Goal: Book appointment/travel/reservation

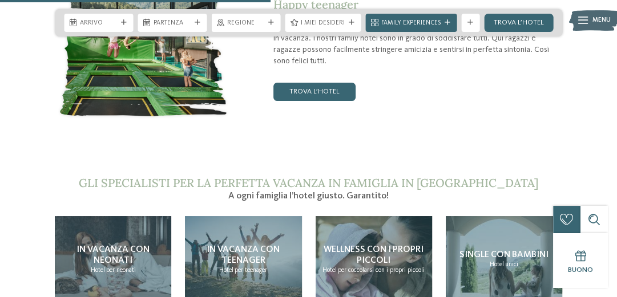
scroll to position [1827, 0]
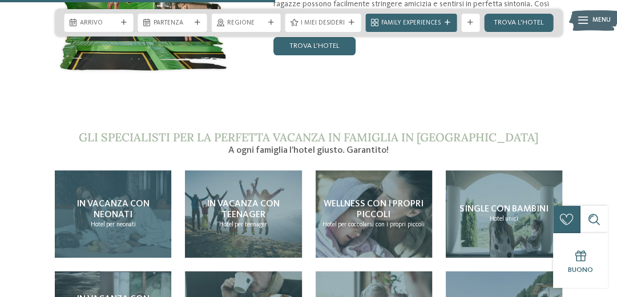
click at [105, 200] on span "In vacanza con neonati" at bounding box center [113, 210] width 73 height 20
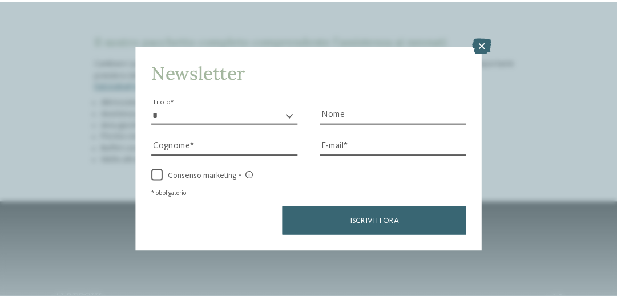
scroll to position [1279, 0]
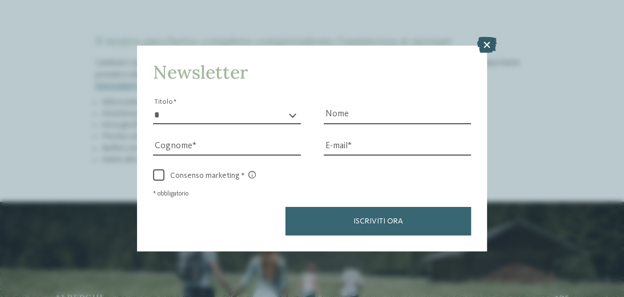
click at [482, 42] on icon at bounding box center [486, 45] width 19 height 16
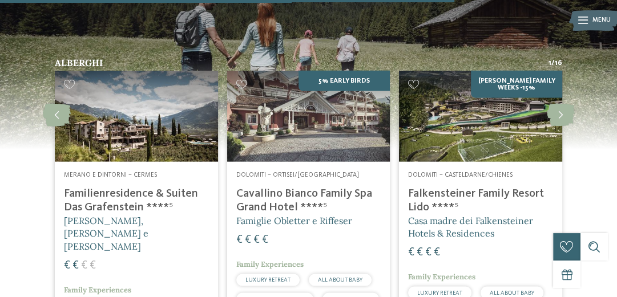
scroll to position [1553, 0]
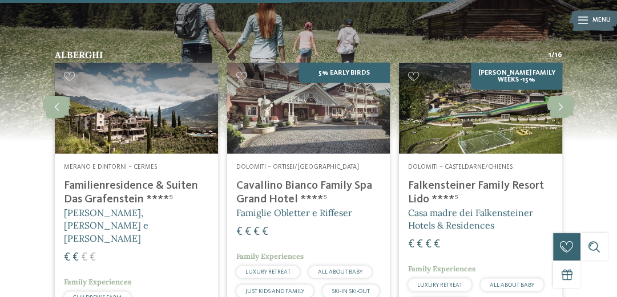
click at [120, 179] on h4 "Familienresidence & Suiten Das Grafenstein ****ˢ" at bounding box center [136, 192] width 145 height 27
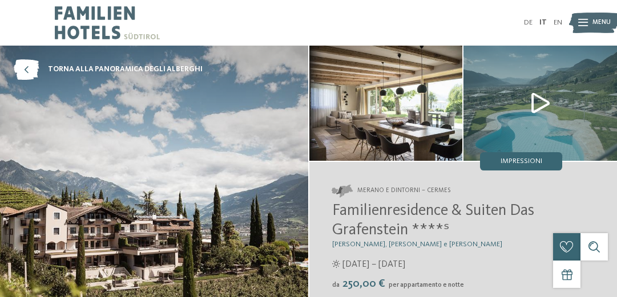
click at [400, 107] on img at bounding box center [386, 103] width 154 height 115
click at [534, 96] on img at bounding box center [541, 103] width 154 height 115
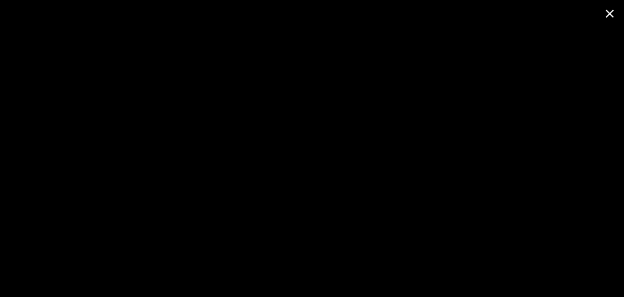
click at [606, 10] on span at bounding box center [610, 13] width 29 height 27
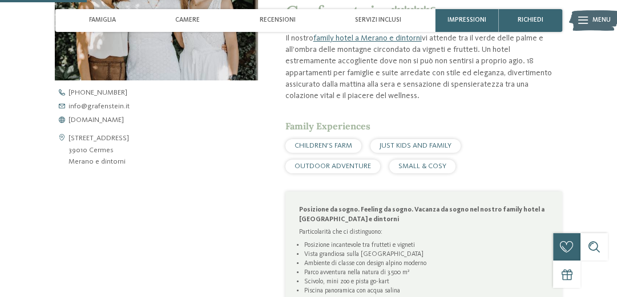
scroll to position [411, 0]
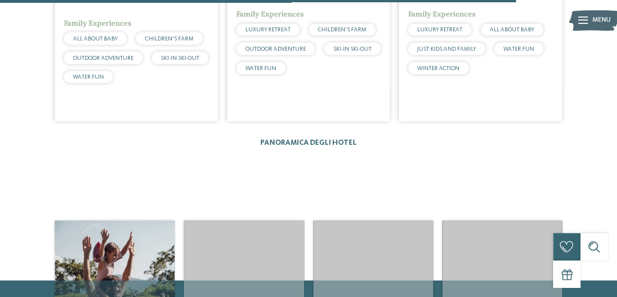
scroll to position [1736, 0]
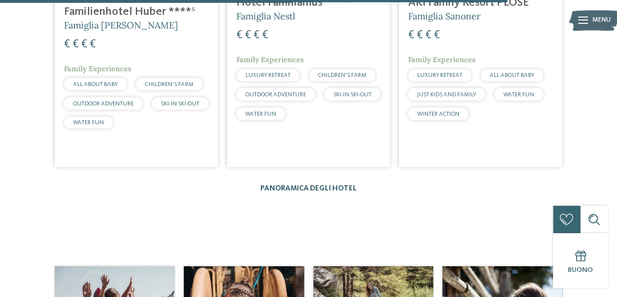
click at [306, 185] on link "Panoramica degli hotel" at bounding box center [308, 188] width 96 height 7
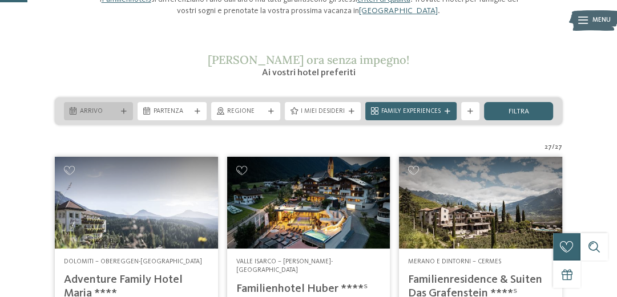
click at [107, 112] on span "Arrivo" at bounding box center [98, 111] width 37 height 9
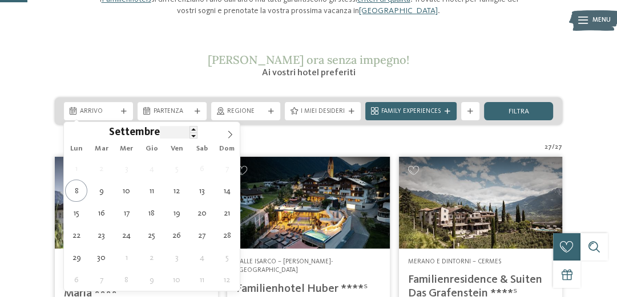
click at [180, 134] on input "****" at bounding box center [179, 132] width 38 height 12
click at [195, 135] on span at bounding box center [194, 135] width 8 height 6
type input "****"
click at [192, 128] on span at bounding box center [194, 129] width 8 height 6
click at [71, 135] on icon at bounding box center [74, 135] width 8 height 8
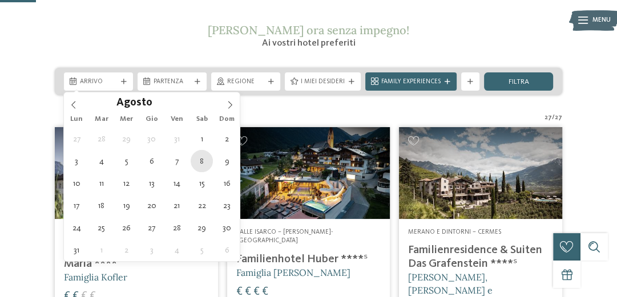
scroll to position [183, 0]
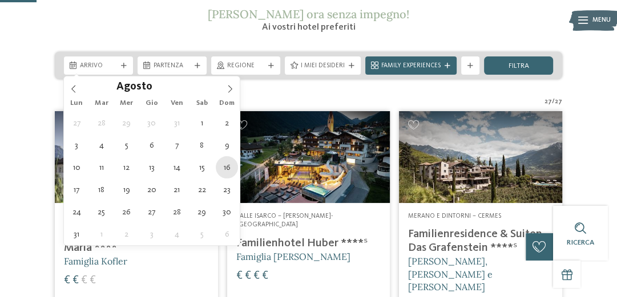
type div "[DATE]"
type input "****"
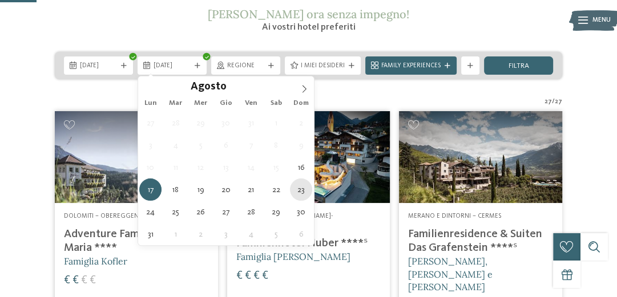
type div "[DATE]"
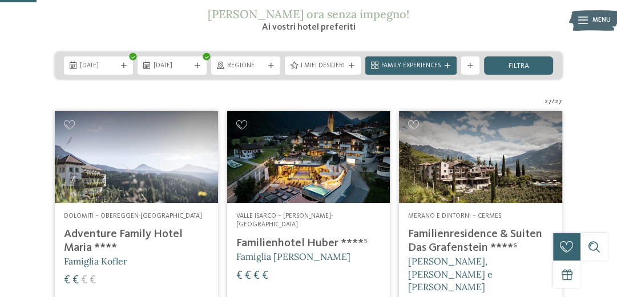
click at [244, 71] on div "Regione" at bounding box center [245, 66] width 69 height 18
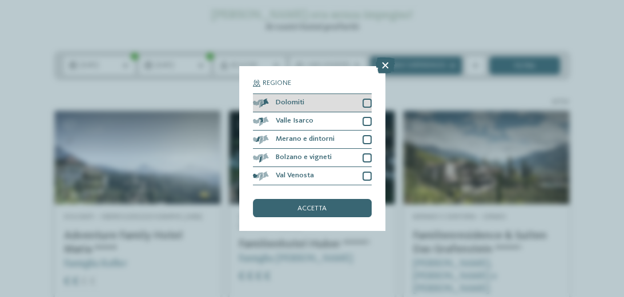
click at [368, 103] on div at bounding box center [367, 103] width 9 height 9
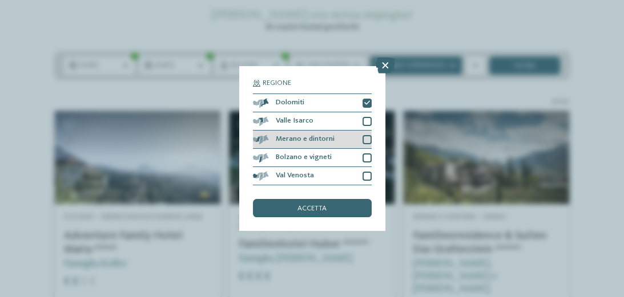
click at [366, 137] on div at bounding box center [367, 139] width 9 height 9
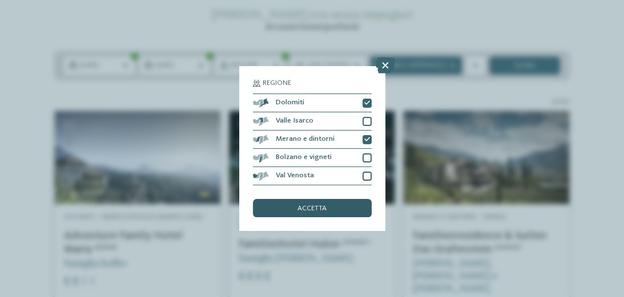
click at [340, 210] on div "accetta" at bounding box center [312, 208] width 119 height 18
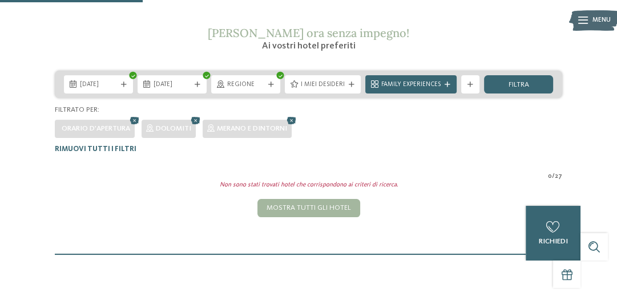
scroll to position [145, 0]
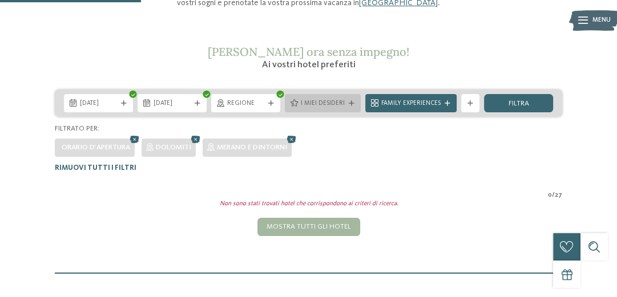
click at [316, 107] on span "I miei desideri" at bounding box center [323, 103] width 44 height 9
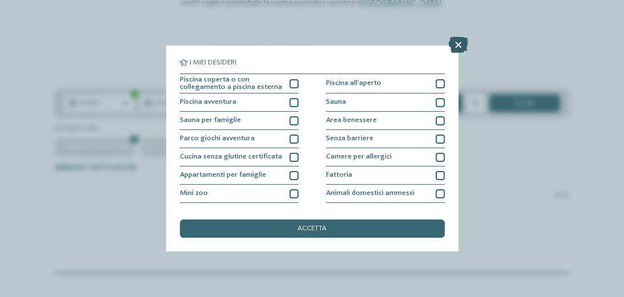
click at [459, 42] on icon at bounding box center [458, 45] width 19 height 16
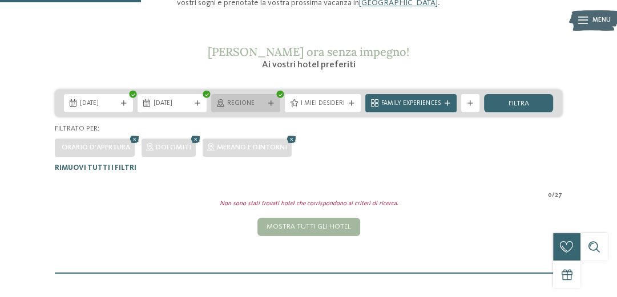
click at [245, 106] on span "Regione" at bounding box center [245, 103] width 37 height 9
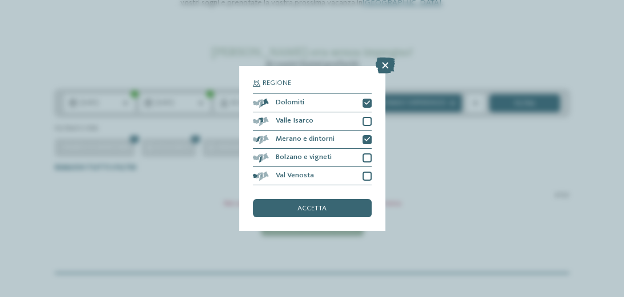
click at [373, 124] on div "Regione Dolomiti Valle Isarco" at bounding box center [312, 149] width 146 height 166
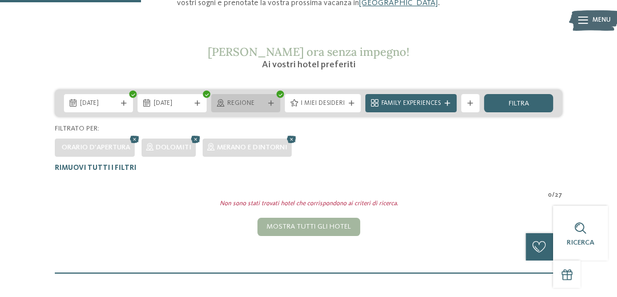
click at [231, 105] on span "Regione" at bounding box center [245, 103] width 37 height 9
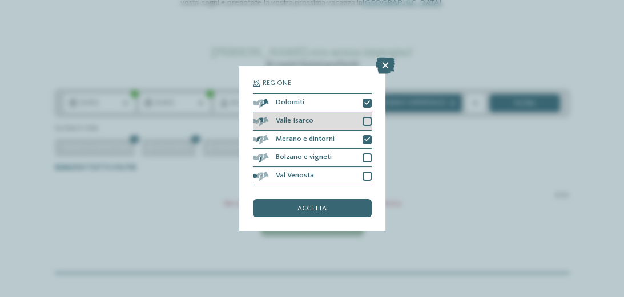
click at [364, 118] on div at bounding box center [367, 121] width 9 height 9
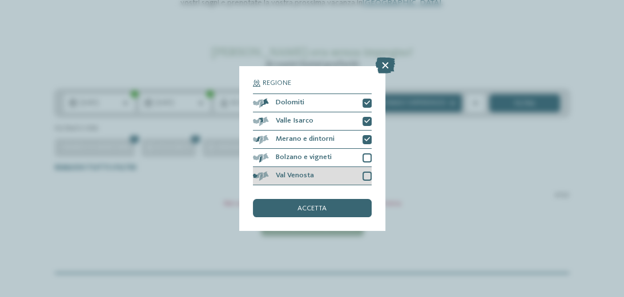
drag, startPoint x: 368, startPoint y: 156, endPoint x: 364, endPoint y: 175, distance: 18.7
click at [368, 158] on div at bounding box center [367, 158] width 9 height 9
click at [363, 183] on div "Val Venosta" at bounding box center [312, 176] width 119 height 18
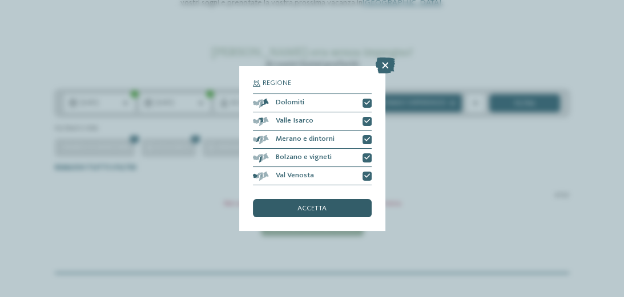
click at [348, 209] on div "accetta" at bounding box center [312, 208] width 119 height 18
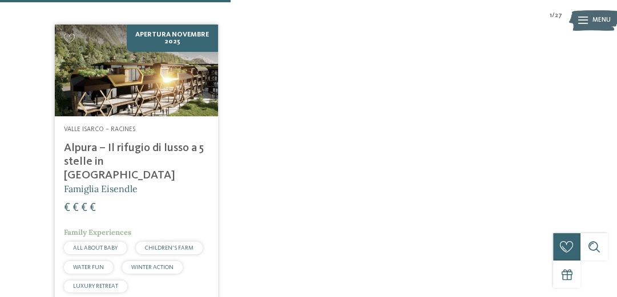
scroll to position [328, 0]
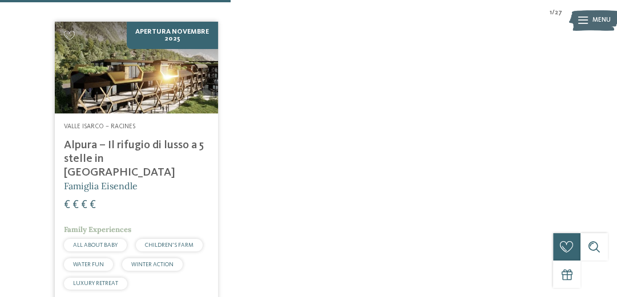
click at [160, 117] on div "Valle Isarco – Racines Alpura – Il rifugio di lusso a 5 stelle in Alto Adige Fa…" at bounding box center [136, 209] width 163 height 190
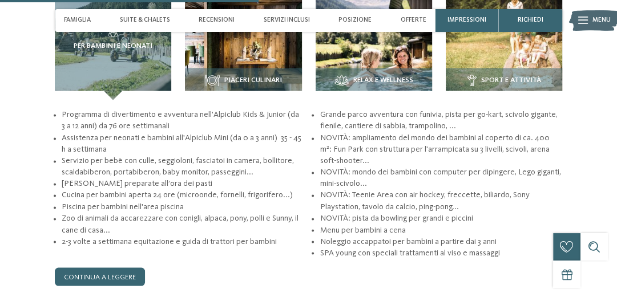
scroll to position [1325, 0]
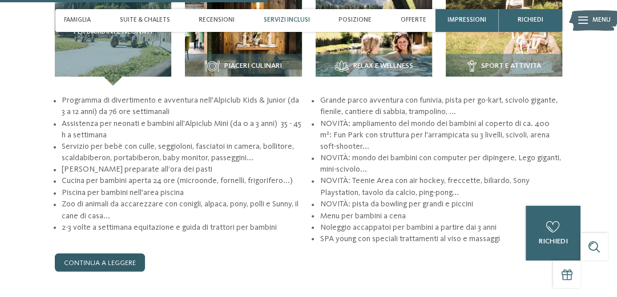
drag, startPoint x: 125, startPoint y: 243, endPoint x: 120, endPoint y: 247, distance: 6.5
click at [124, 254] on link "continua a leggere" at bounding box center [100, 263] width 90 height 18
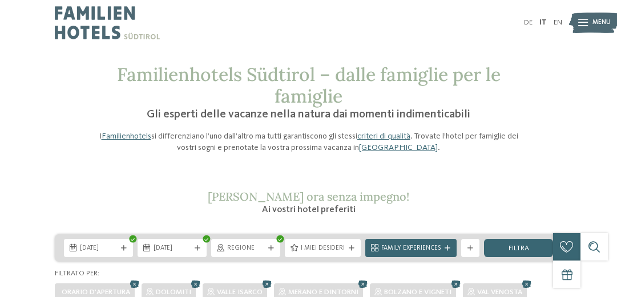
scroll to position [282, 0]
